Goal: Information Seeking & Learning: Check status

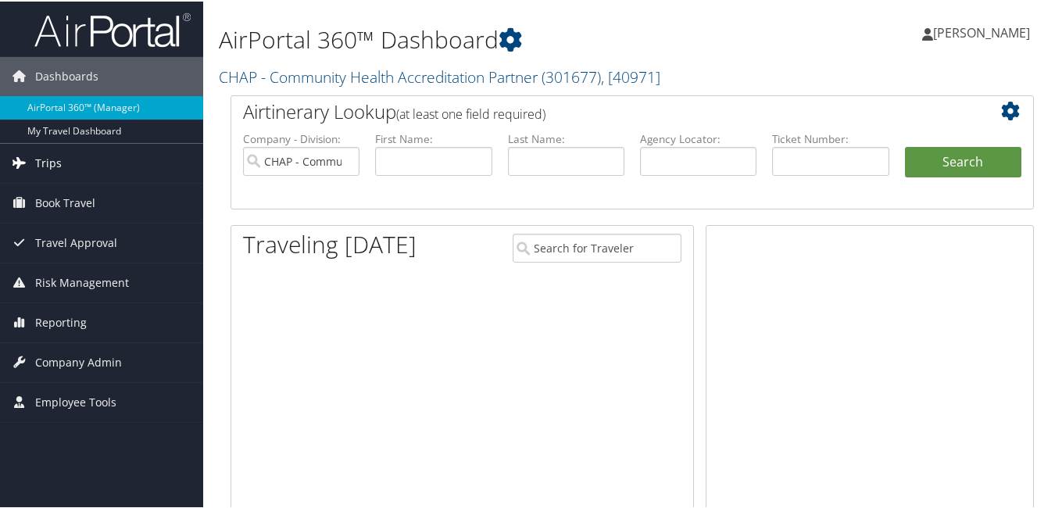
click at [48, 162] on span "Trips" at bounding box center [48, 161] width 27 height 39
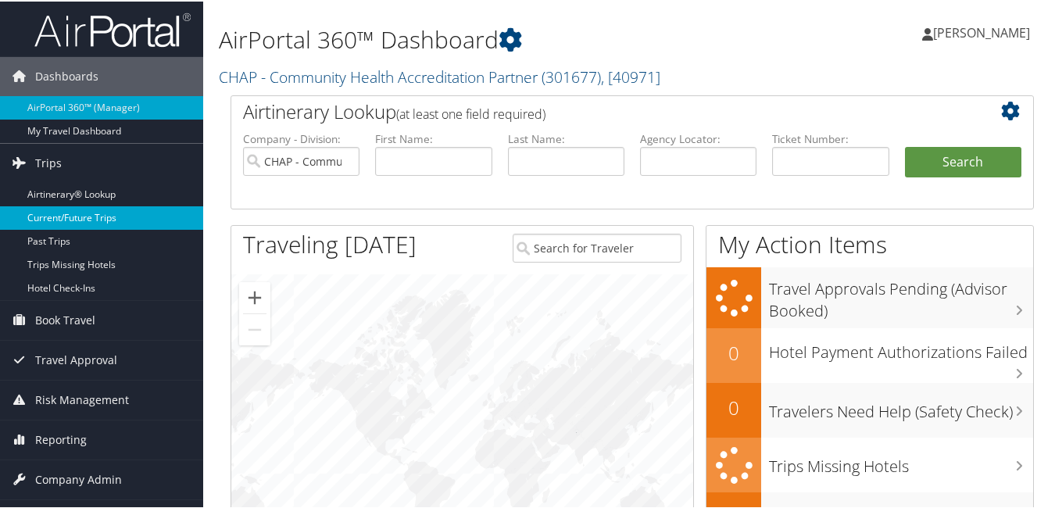
click at [82, 222] on link "Current/Future Trips" at bounding box center [101, 216] width 203 height 23
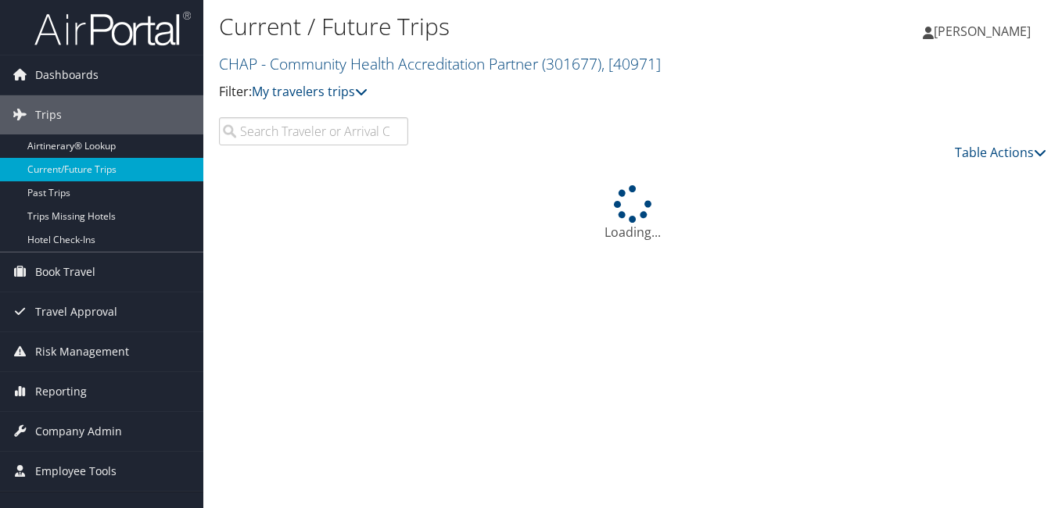
click at [273, 126] on input "search" at bounding box center [313, 131] width 189 height 28
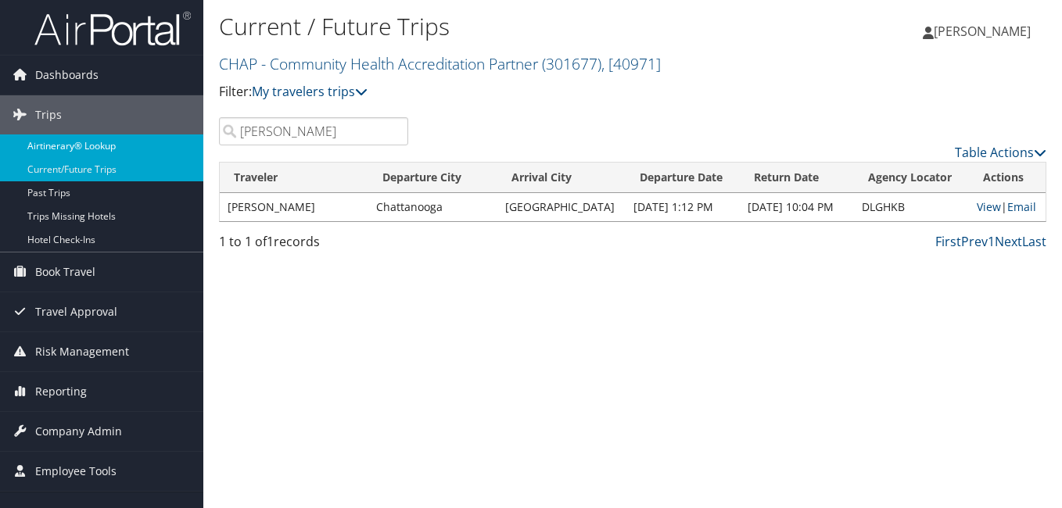
drag, startPoint x: 312, startPoint y: 134, endPoint x: 190, endPoint y: 138, distance: 122.0
click at [190, 138] on div "Dashboards AirPortal 360™ (Manager) My Travel Dashboard Trips Airtinerary® Look…" at bounding box center [531, 254] width 1062 height 508
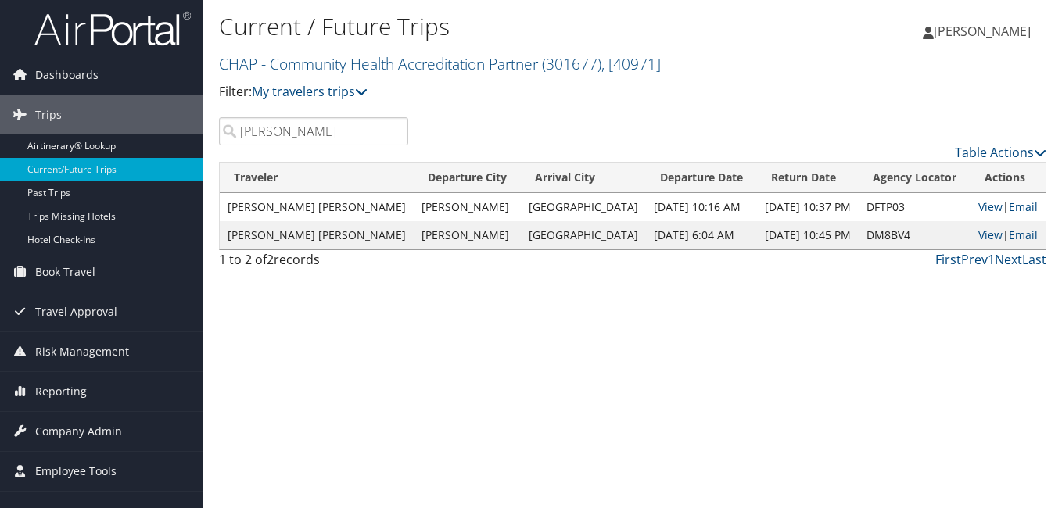
drag, startPoint x: 296, startPoint y: 131, endPoint x: 295, endPoint y: 235, distance: 104.0
click at [127, 153] on div "Dashboards AirPortal 360™ (Manager) My Travel Dashboard Trips Airtinerary® Look…" at bounding box center [531, 254] width 1062 height 508
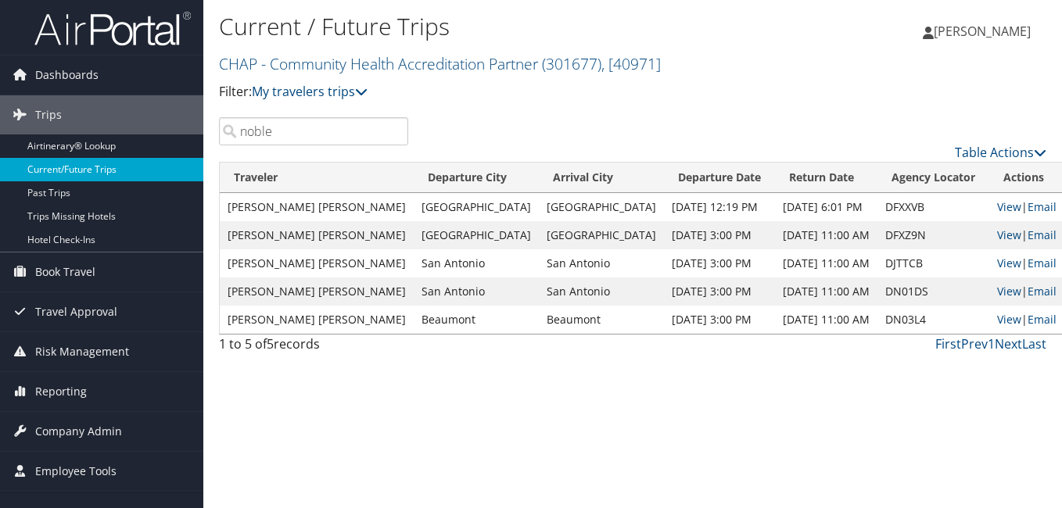
drag, startPoint x: 291, startPoint y: 131, endPoint x: 173, endPoint y: 160, distance: 121.7
click at [188, 152] on div "Dashboards AirPortal 360™ (Manager) My Travel Dashboard Trips Airtinerary® Look…" at bounding box center [531, 254] width 1062 height 508
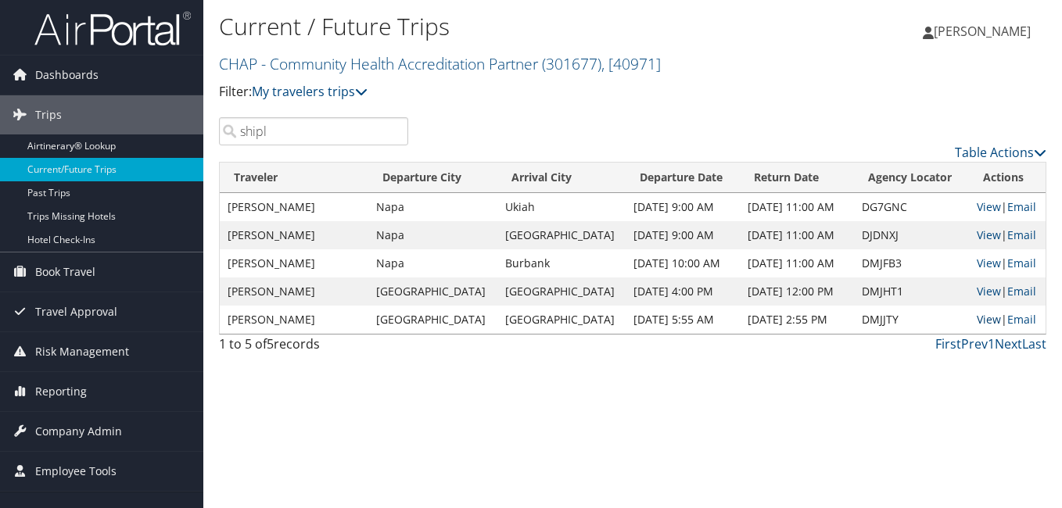
click at [985, 319] on link "View" at bounding box center [988, 319] width 24 height 15
drag, startPoint x: 278, startPoint y: 122, endPoint x: 209, endPoint y: 142, distance: 71.5
click at [209, 141] on div "shipl" at bounding box center [313, 131] width 213 height 28
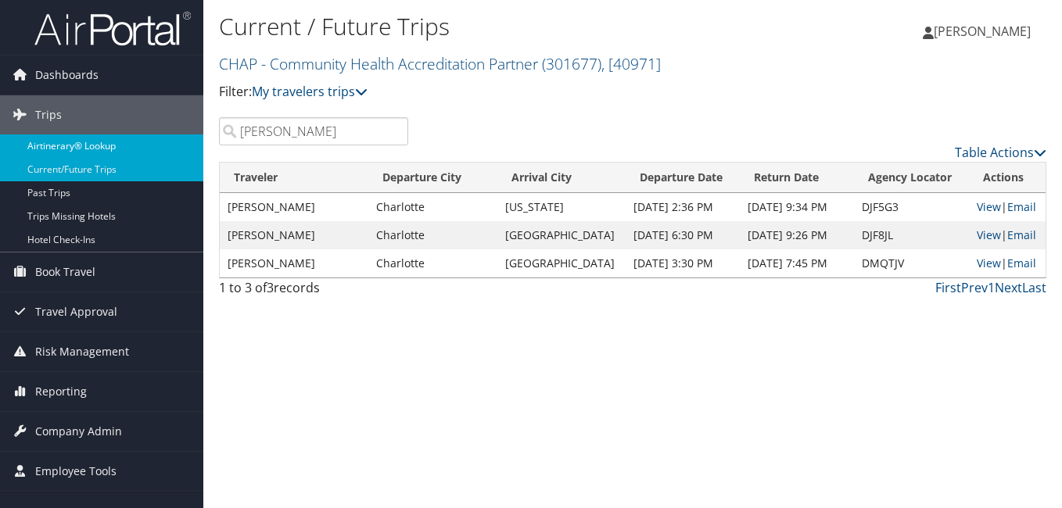
drag, startPoint x: 193, startPoint y: 147, endPoint x: 164, endPoint y: 157, distance: 30.7
click at [170, 151] on div "Dashboards AirPortal 360™ (Manager) My Travel Dashboard Trips Airtinerary® Look…" at bounding box center [531, 254] width 1062 height 508
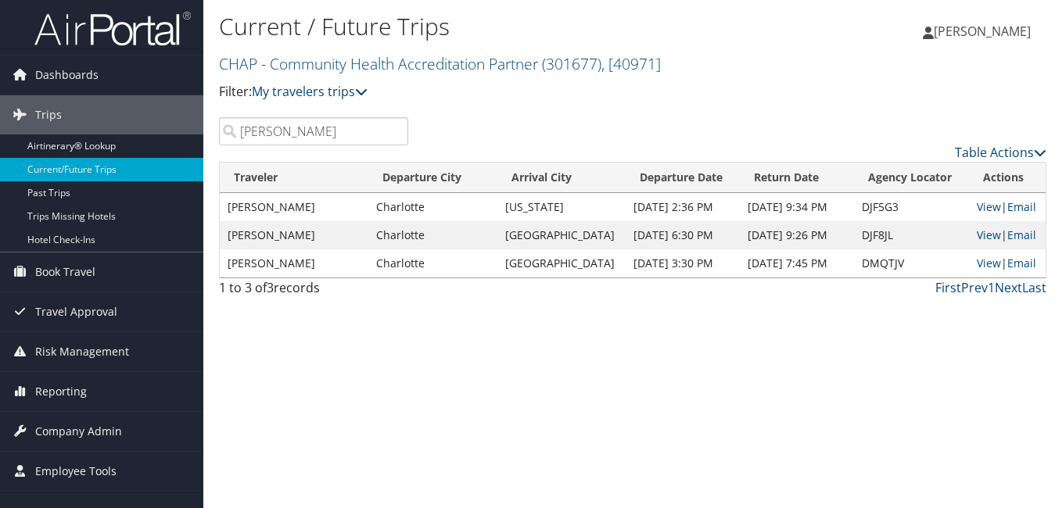
click at [285, 128] on input "[PERSON_NAME]" at bounding box center [313, 131] width 189 height 28
drag, startPoint x: 297, startPoint y: 131, endPoint x: 117, endPoint y: 163, distance: 182.6
click at [117, 163] on div "Dashboards AirPortal 360™ (Manager) My Travel Dashboard Trips Airtinerary® Look…" at bounding box center [531, 254] width 1062 height 508
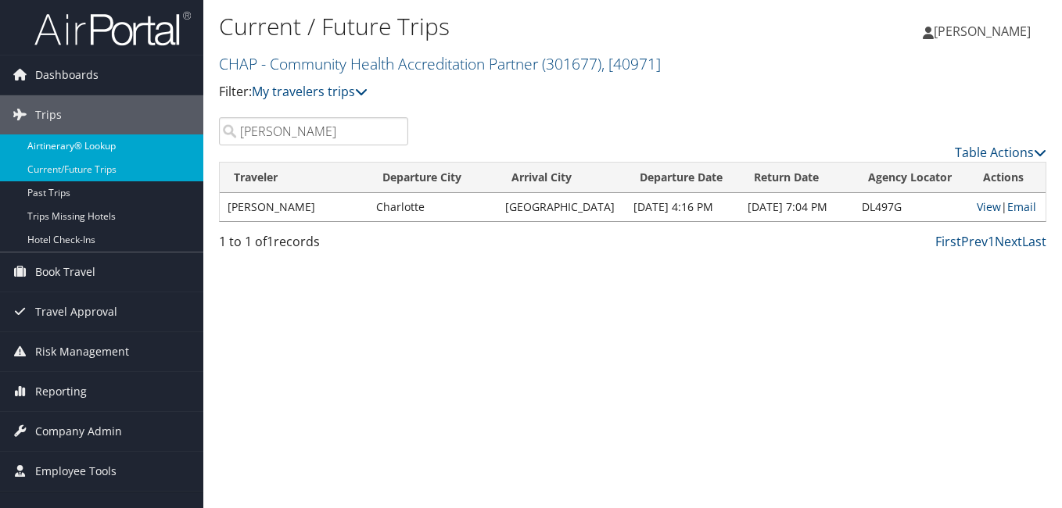
drag, startPoint x: 304, startPoint y: 134, endPoint x: 182, endPoint y: 146, distance: 122.6
click at [183, 145] on div "Dashboards AirPortal 360™ (Manager) My Travel Dashboard Trips Airtinerary® Look…" at bounding box center [531, 254] width 1062 height 508
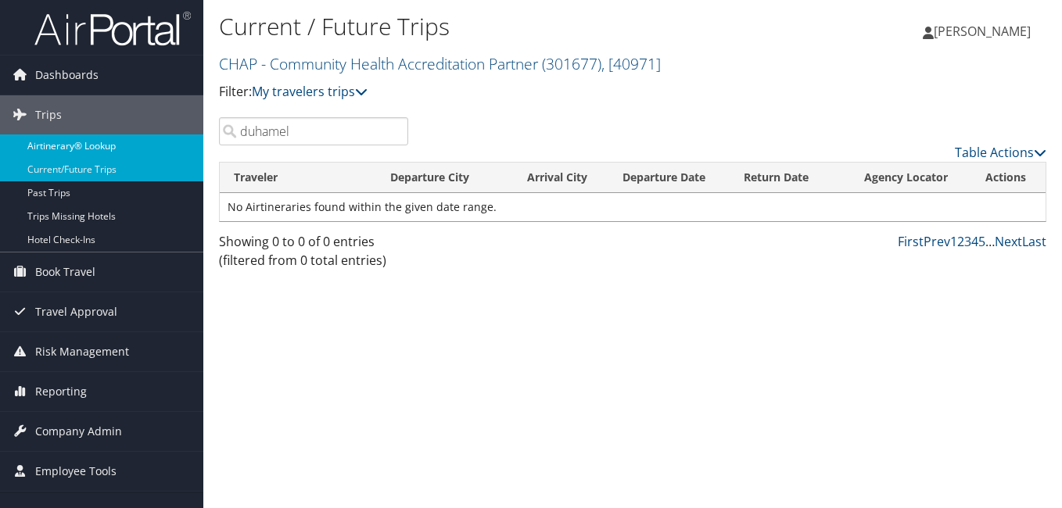
drag, startPoint x: 301, startPoint y: 127, endPoint x: 142, endPoint y: 146, distance: 160.7
click at [142, 145] on div "Dashboards AirPortal 360™ (Manager) My Travel Dashboard Trips Airtinerary® Look…" at bounding box center [531, 254] width 1062 height 508
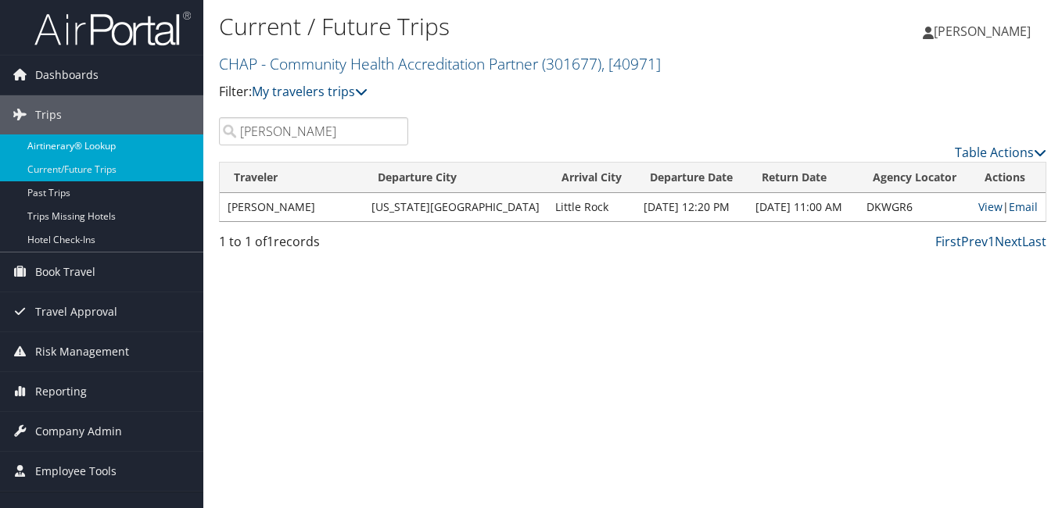
drag, startPoint x: 327, startPoint y: 134, endPoint x: 195, endPoint y: 149, distance: 133.0
click at [195, 149] on div "Dashboards AirPortal 360™ (Manager) My Travel Dashboard Trips Airtinerary® Look…" at bounding box center [531, 254] width 1062 height 508
drag, startPoint x: 243, startPoint y: 145, endPoint x: 202, endPoint y: 152, distance: 41.4
click at [202, 152] on div "Dashboards AirPortal 360™ (Manager) My Travel Dashboard Trips Airtinerary® Look…" at bounding box center [531, 254] width 1062 height 508
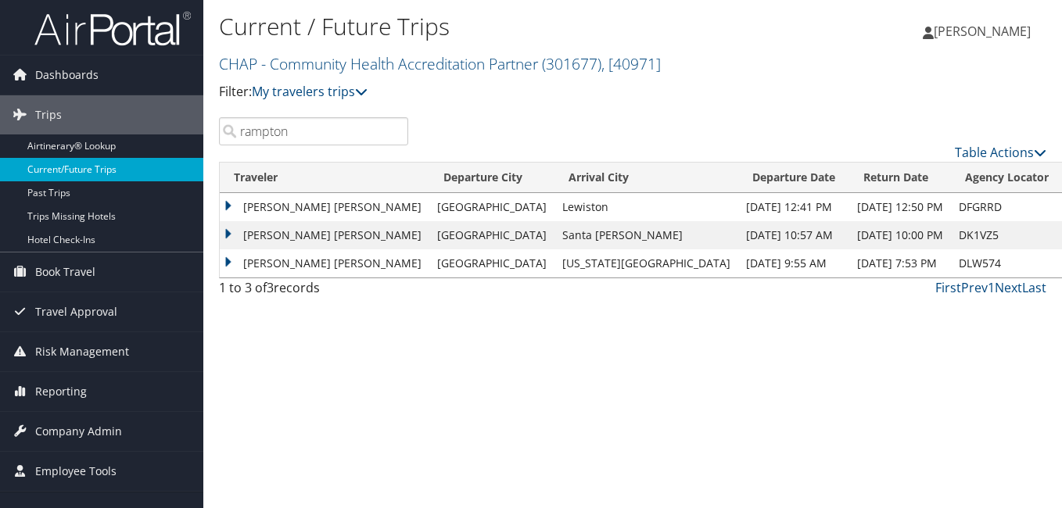
drag, startPoint x: 311, startPoint y: 131, endPoint x: 68, endPoint y: 161, distance: 244.9
click at [70, 159] on div "Dashboards AirPortal 360™ (Manager) My Travel Dashboard Trips Airtinerary® Look…" at bounding box center [531, 254] width 1062 height 508
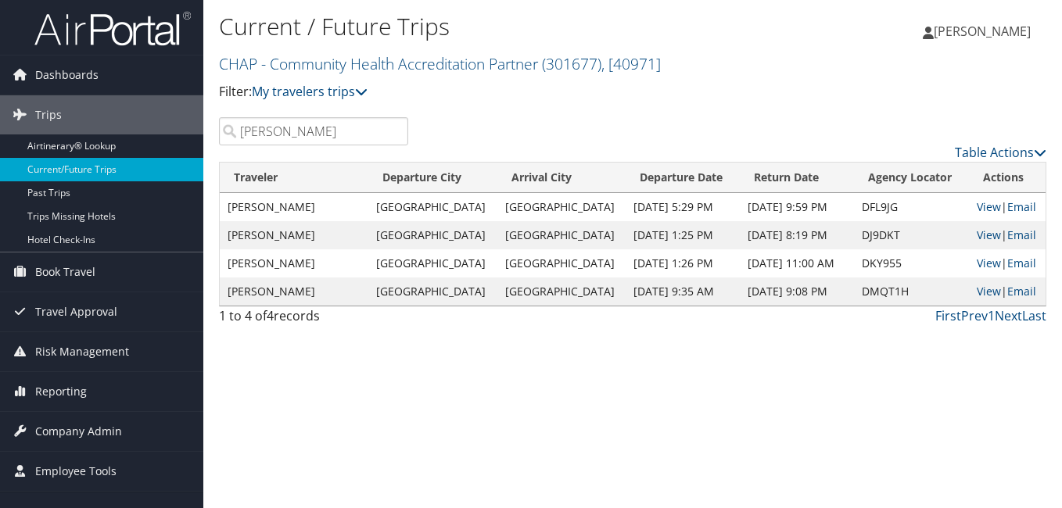
drag, startPoint x: 293, startPoint y: 139, endPoint x: 205, endPoint y: 159, distance: 90.6
click at [205, 159] on div "Current / Future Trips CHAP - Community Health Accreditation Partner ( 301677 )…" at bounding box center [632, 254] width 858 height 508
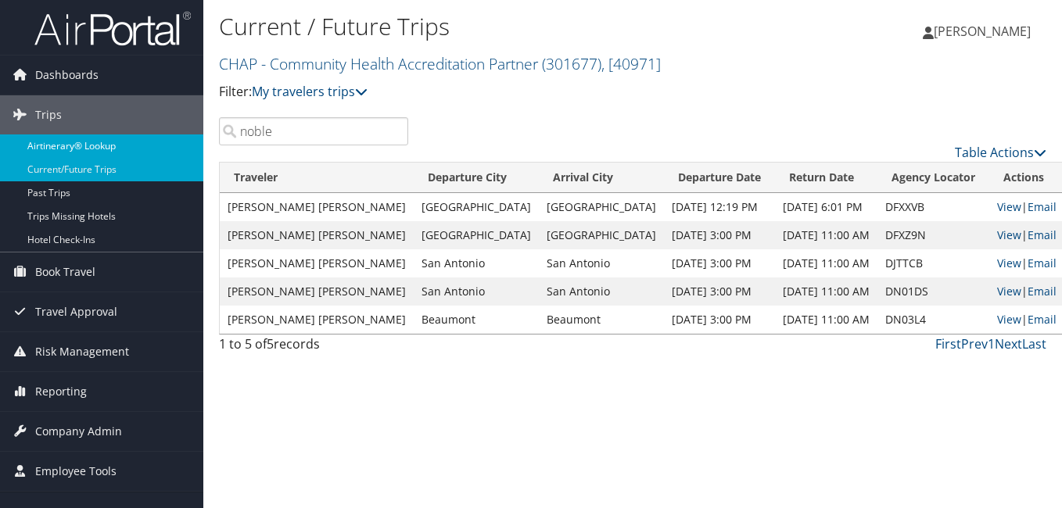
drag, startPoint x: 280, startPoint y: 135, endPoint x: 179, endPoint y: 149, distance: 101.8
click at [181, 149] on div "Dashboards AirPortal 360™ (Manager) My Travel Dashboard Trips Airtinerary® Look…" at bounding box center [531, 254] width 1062 height 508
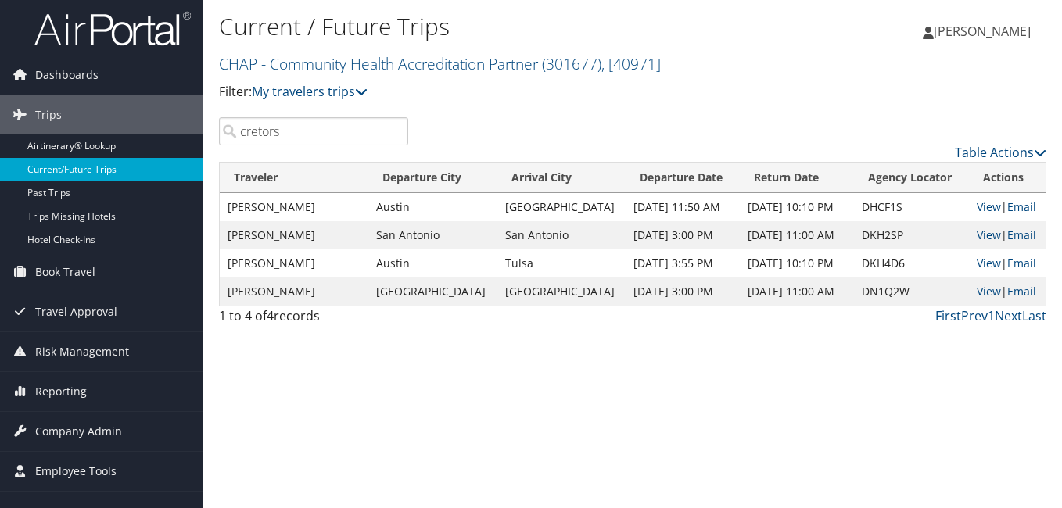
drag, startPoint x: 292, startPoint y: 132, endPoint x: 111, endPoint y: 167, distance: 183.8
click at [111, 167] on div "Dashboards AirPortal 360™ (Manager) My Travel Dashboard Trips Airtinerary® Look…" at bounding box center [531, 254] width 1062 height 508
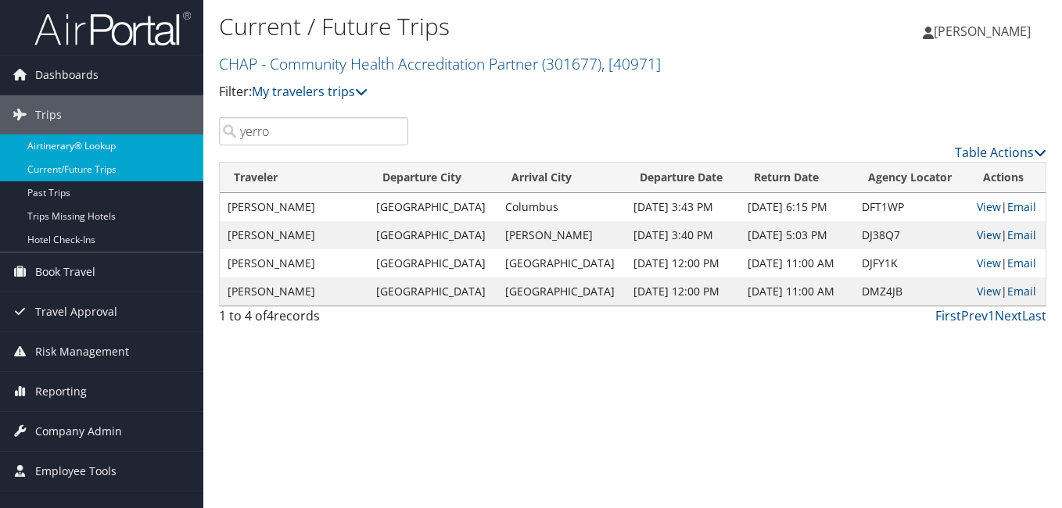
drag, startPoint x: 298, startPoint y: 128, endPoint x: 188, endPoint y: 154, distance: 113.2
click at [188, 154] on div "Dashboards AirPortal 360™ (Manager) My Travel Dashboard Trips Airtinerary® Look…" at bounding box center [531, 254] width 1062 height 508
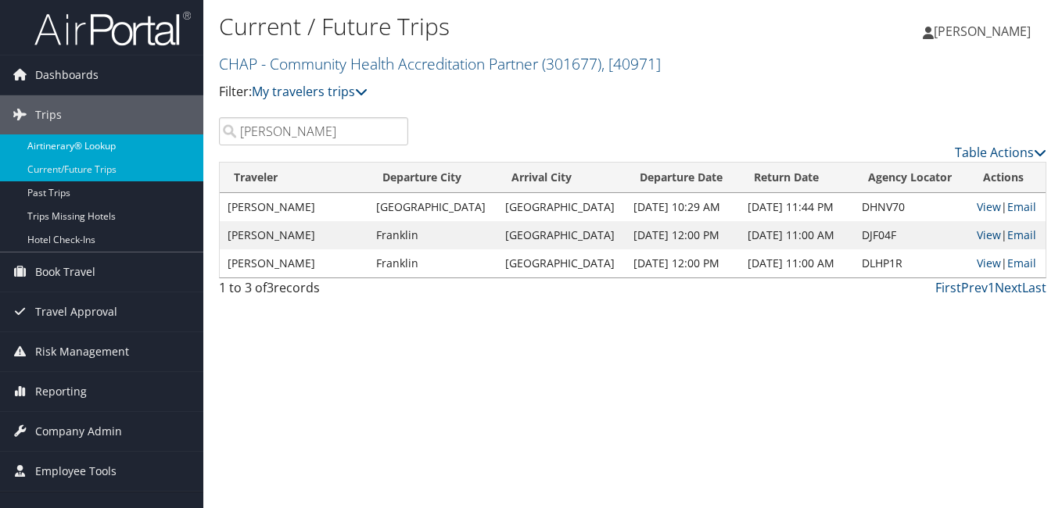
drag, startPoint x: 297, startPoint y: 135, endPoint x: 164, endPoint y: 148, distance: 133.5
click at [164, 148] on div "Dashboards AirPortal 360™ (Manager) My Travel Dashboard Trips Airtinerary® Look…" at bounding box center [531, 254] width 1062 height 508
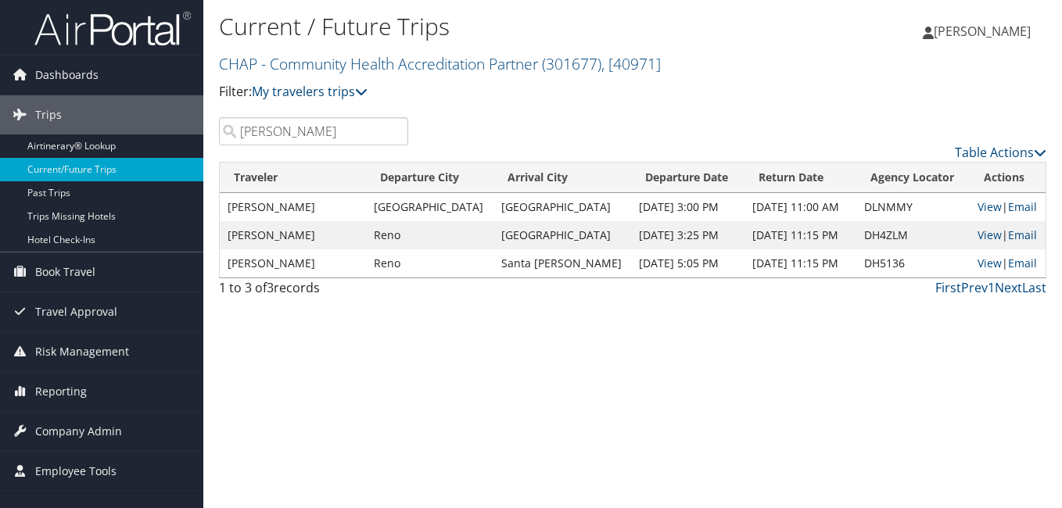
drag, startPoint x: 305, startPoint y: 137, endPoint x: 213, endPoint y: 155, distance: 94.0
click at [220, 152] on div "[PERSON_NAME] Table Actions" at bounding box center [632, 139] width 851 height 45
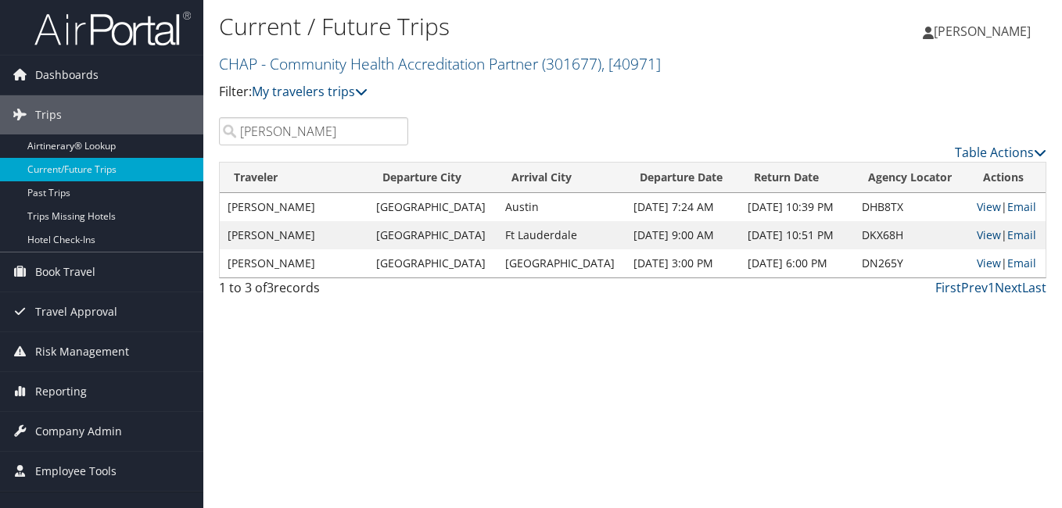
click at [482, 337] on div "Current / Future Trips CHAP - Community Health Accreditation Partner ( 301677 )…" at bounding box center [632, 254] width 858 height 508
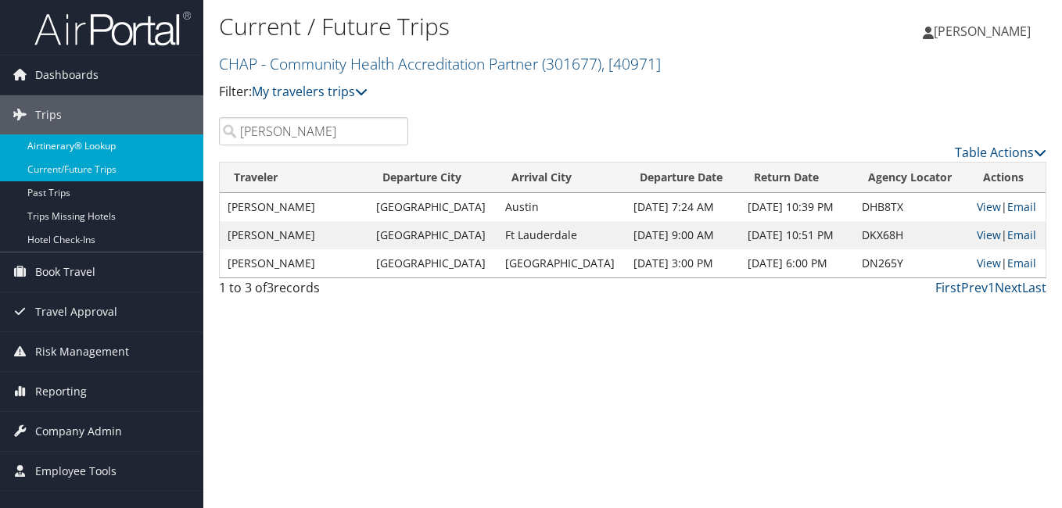
drag, startPoint x: 150, startPoint y: 142, endPoint x: 142, endPoint y: 145, distance: 9.2
click at [142, 143] on div "Dashboards AirPortal 360™ (Manager) My Travel Dashboard Trips Airtinerary® Look…" at bounding box center [531, 254] width 1062 height 508
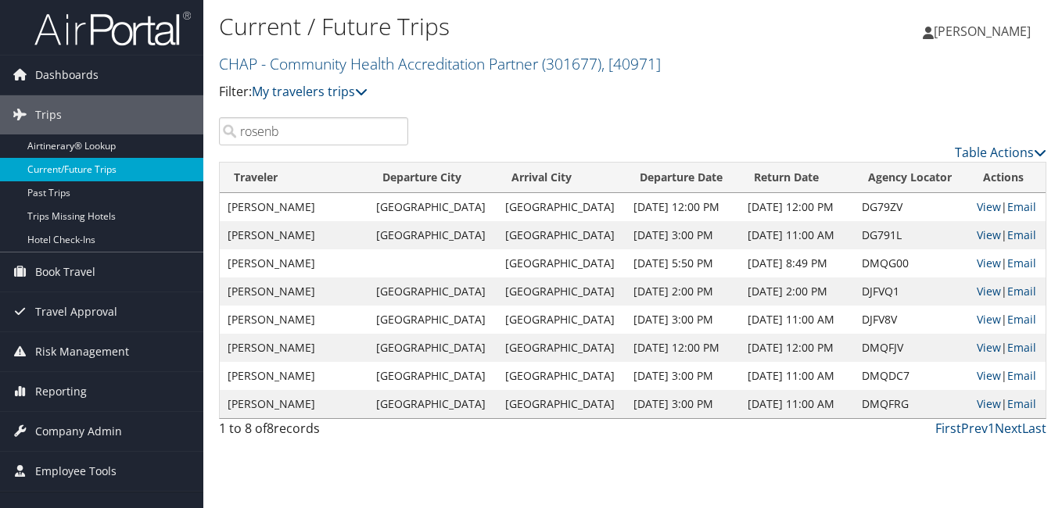
drag, startPoint x: 284, startPoint y: 131, endPoint x: 119, endPoint y: 171, distance: 169.9
click at [95, 163] on div "Dashboards AirPortal 360™ (Manager) My Travel Dashboard Trips Airtinerary® Look…" at bounding box center [531, 254] width 1062 height 508
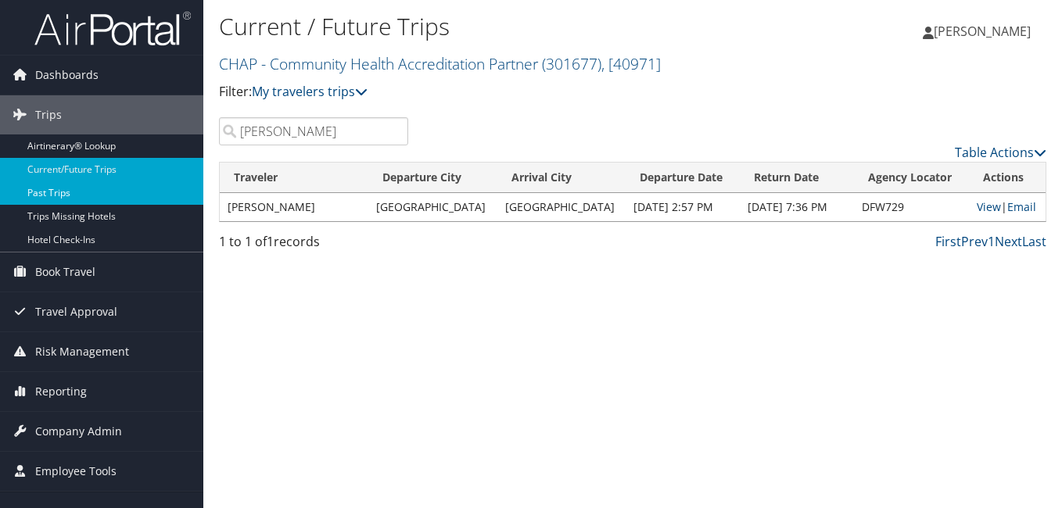
drag, startPoint x: 300, startPoint y: 129, endPoint x: 32, endPoint y: 187, distance: 274.3
click at [33, 187] on div "Dashboards AirPortal 360™ (Manager) My Travel Dashboard Trips Airtinerary® Look…" at bounding box center [531, 254] width 1062 height 508
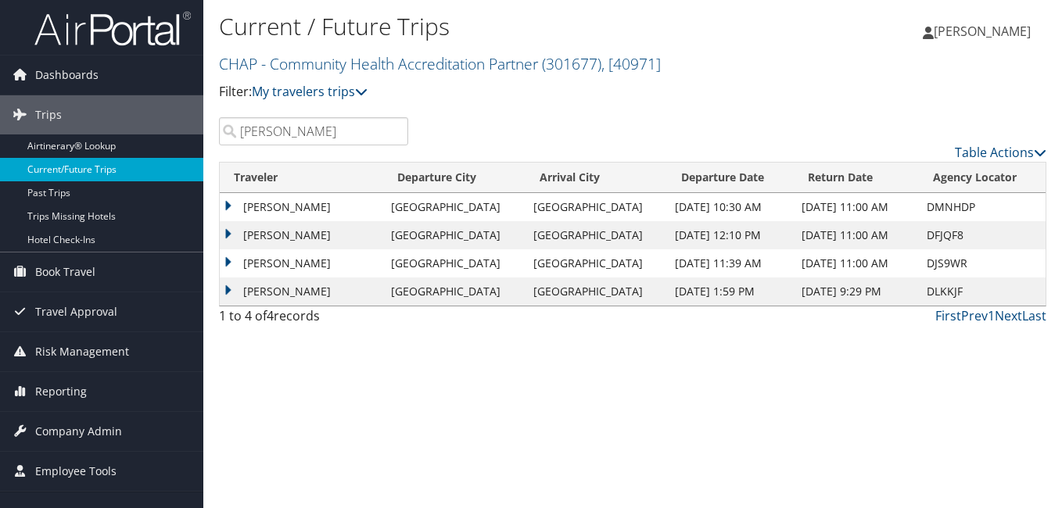
drag, startPoint x: 296, startPoint y: 135, endPoint x: 144, endPoint y: 158, distance: 153.4
click at [144, 158] on div "Dashboards AirPortal 360™ (Manager) My Travel Dashboard Trips Airtinerary® Look…" at bounding box center [531, 254] width 1062 height 508
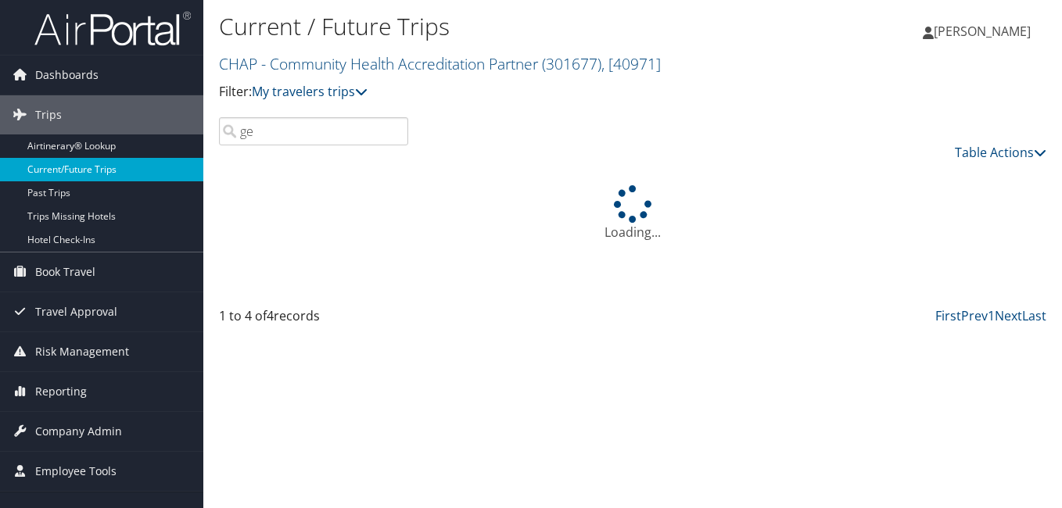
type input "g"
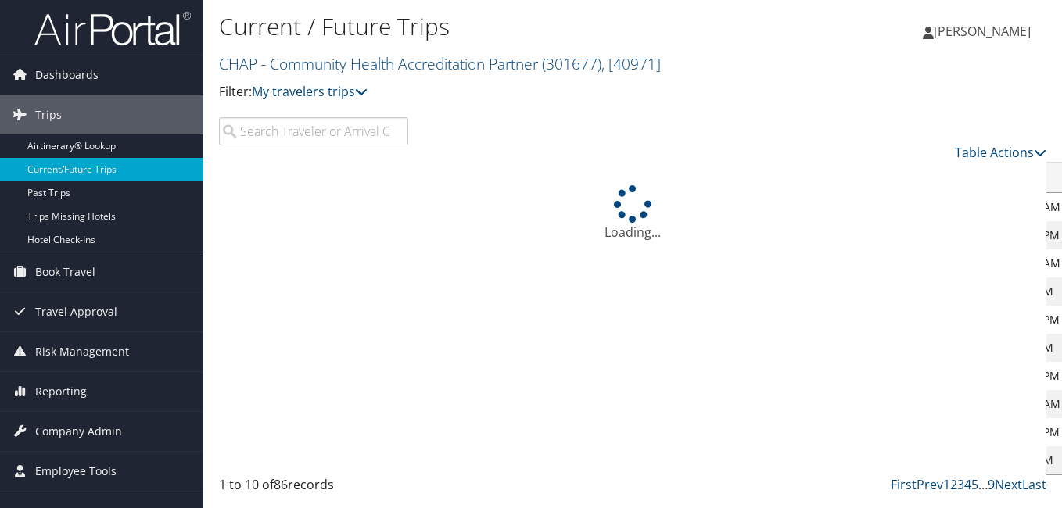
click at [307, 132] on input "search" at bounding box center [313, 131] width 189 height 28
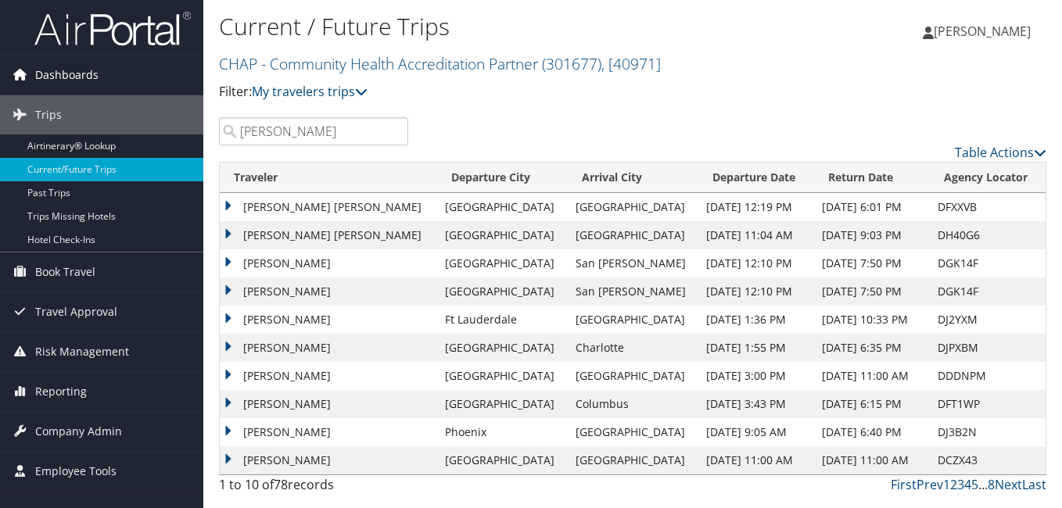
type input "[PERSON_NAME]"
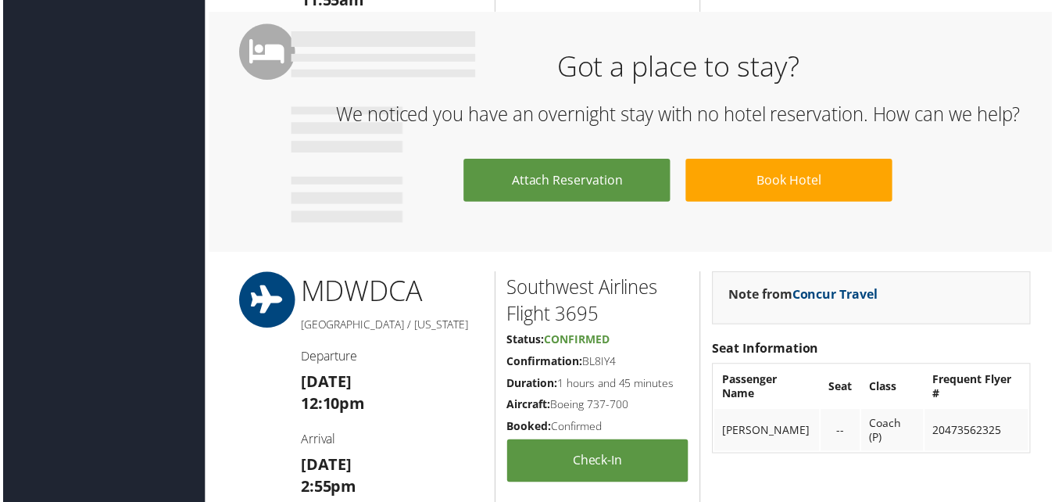
scroll to position [938, 0]
